Goal: Browse casually

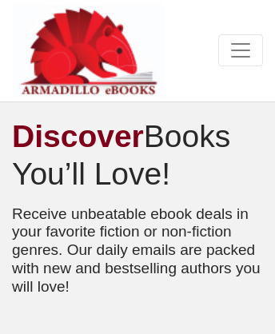
scroll to position [16802, 0]
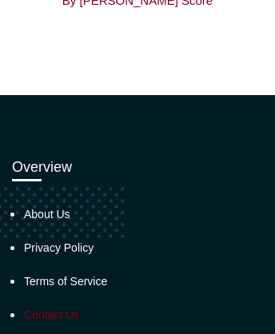
click at [51, 321] on link "Contact Us" at bounding box center [51, 315] width 55 height 13
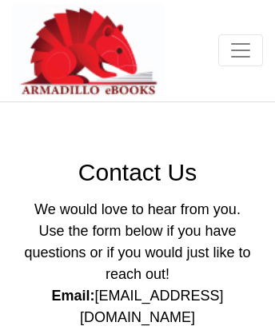
click at [64, 36] on img at bounding box center [88, 51] width 152 height 94
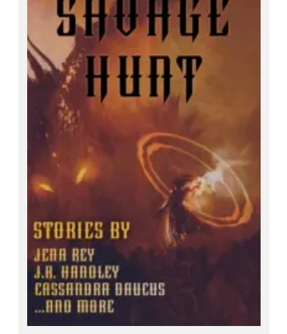
scroll to position [727, 0]
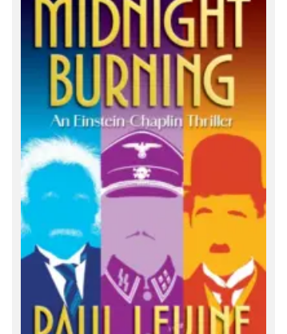
click at [143, 167] on img at bounding box center [143, 168] width 263 height 405
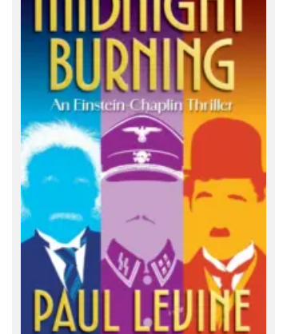
click at [143, 167] on img at bounding box center [143, 152] width 263 height 405
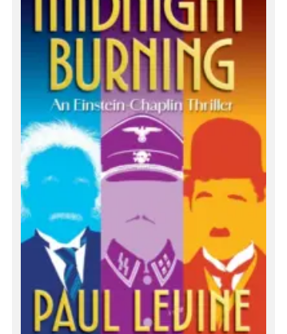
click at [143, 167] on img at bounding box center [143, 152] width 263 height 405
